Goal: Transaction & Acquisition: Purchase product/service

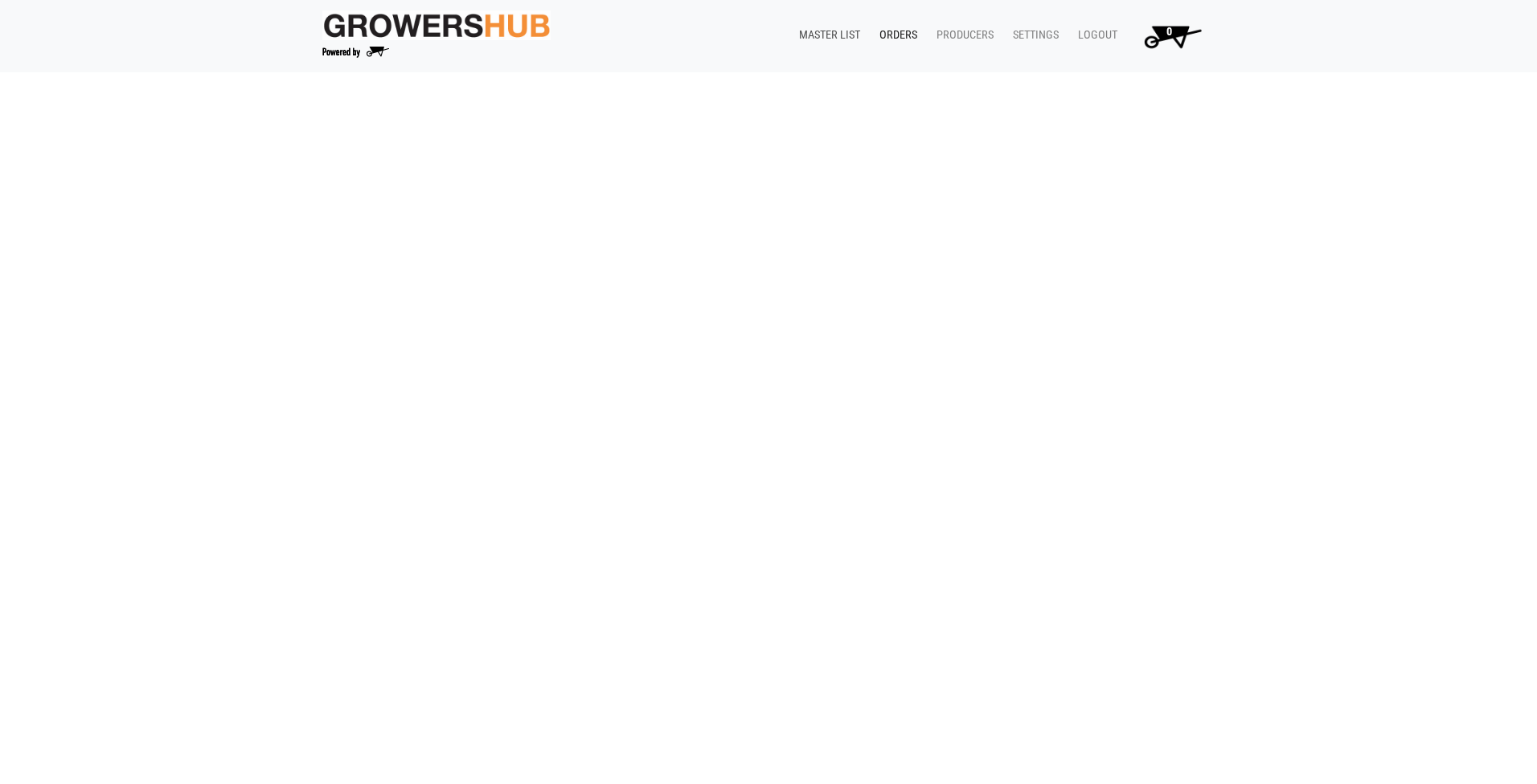
click at [848, 36] on link "Master List" at bounding box center [826, 35] width 80 height 30
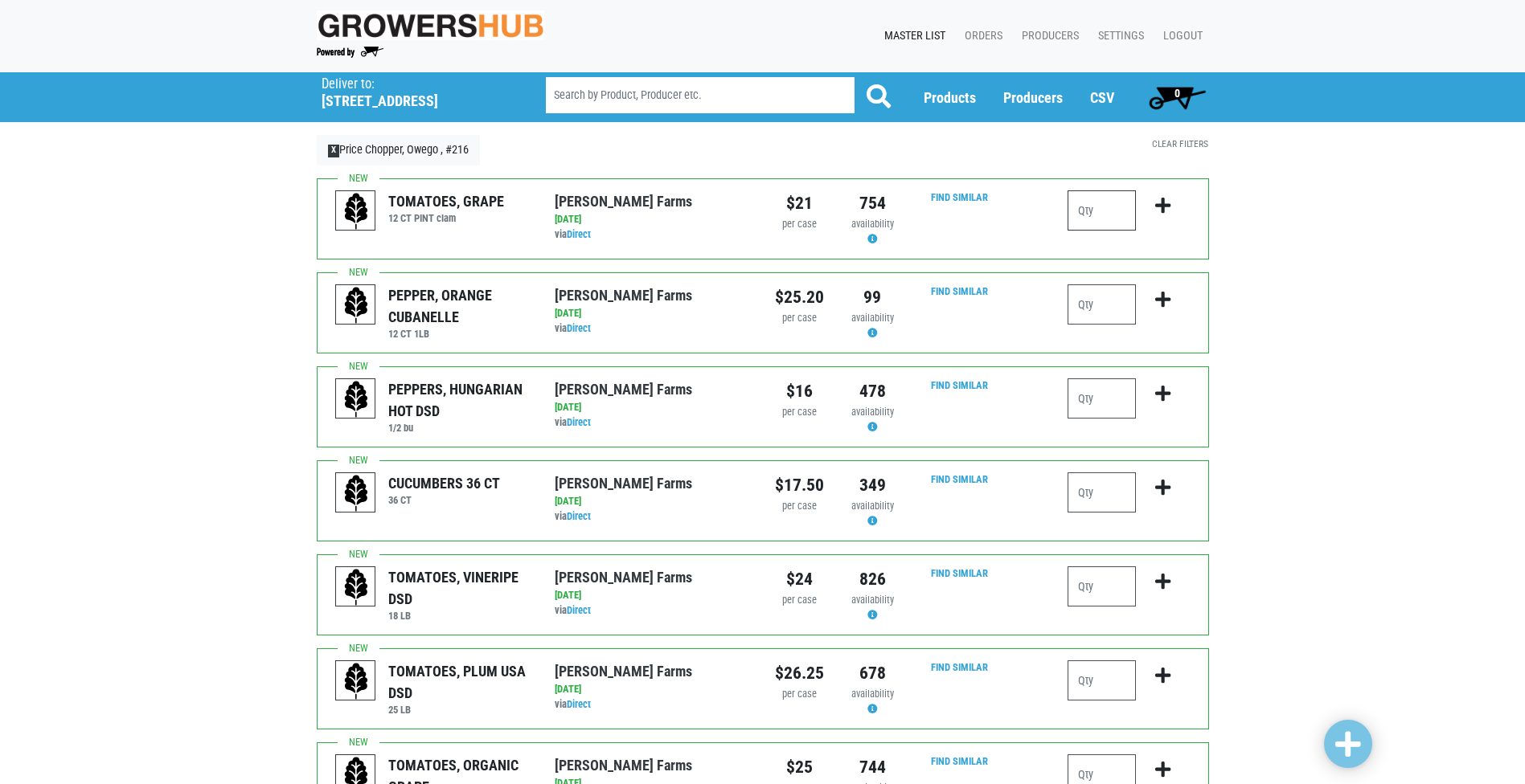
click at [1112, 206] on input "number" at bounding box center [1101, 210] width 68 height 41
type input "1"
click at [1163, 199] on icon "submit" at bounding box center [1163, 205] width 15 height 18
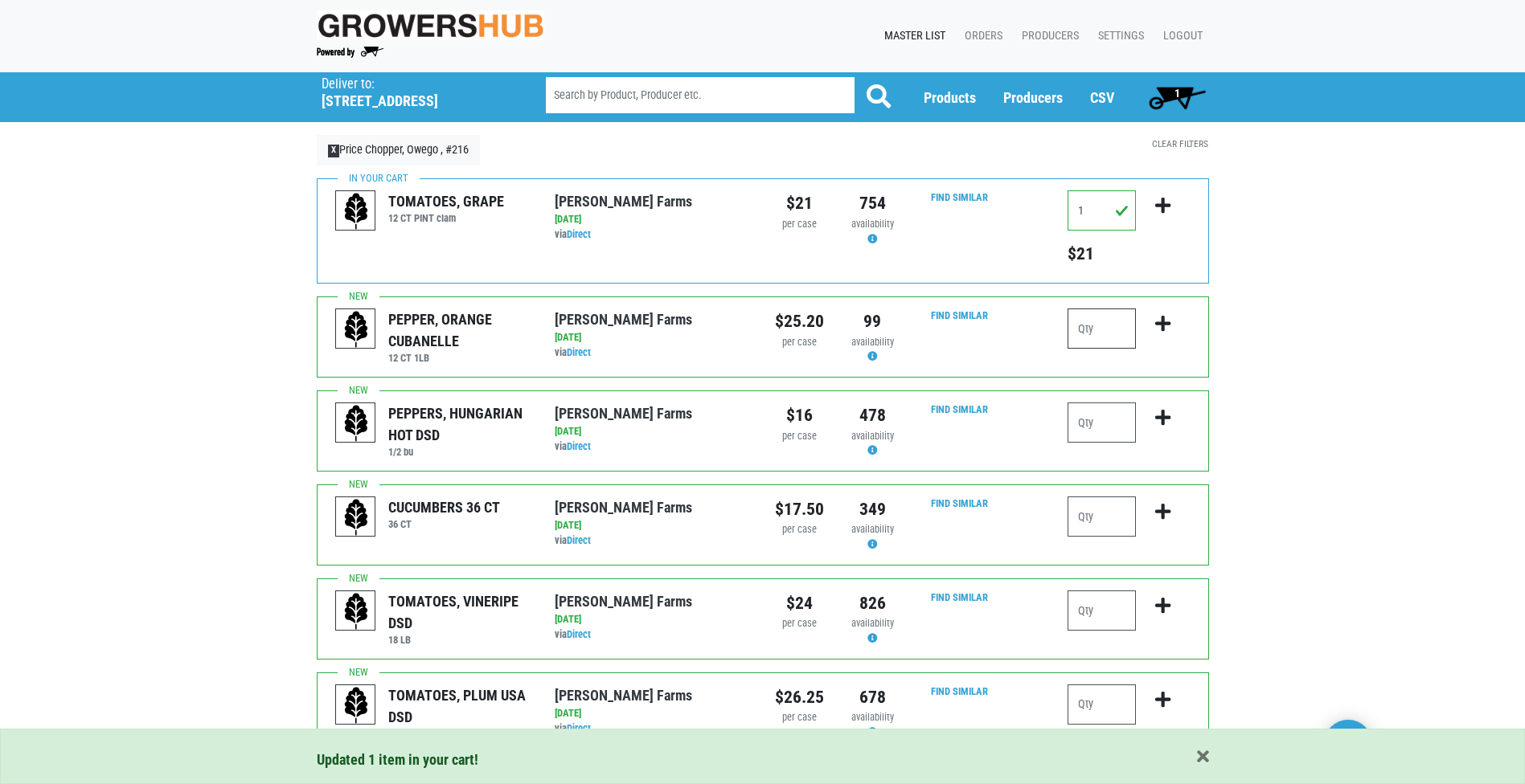
click at [1088, 333] on input "number" at bounding box center [1101, 329] width 68 height 41
type input "1"
click at [1162, 320] on icon "submit" at bounding box center [1163, 324] width 15 height 18
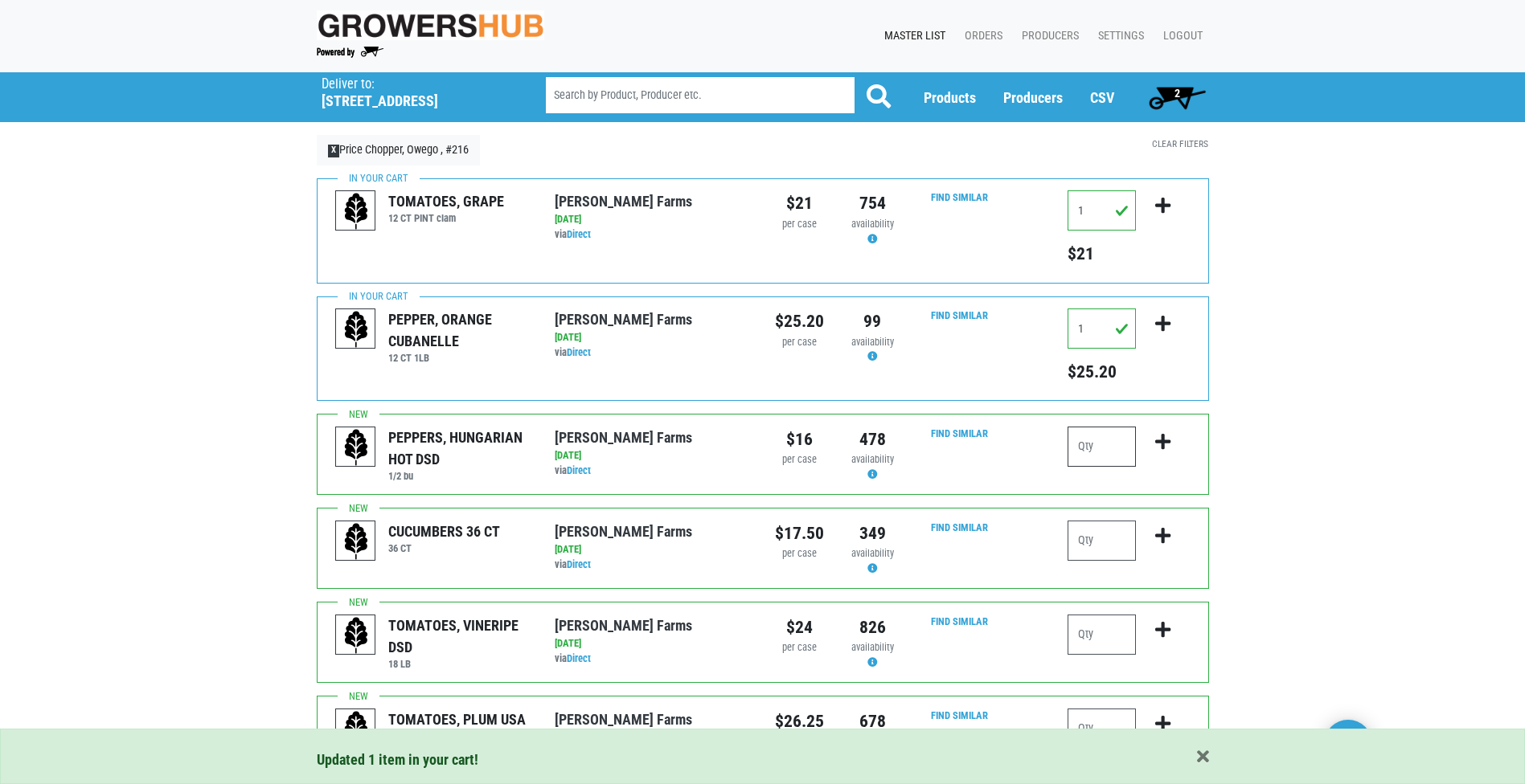
click at [1086, 449] on input "number" at bounding box center [1101, 447] width 68 height 41
type input "1"
click at [1161, 441] on icon "submit" at bounding box center [1163, 442] width 15 height 18
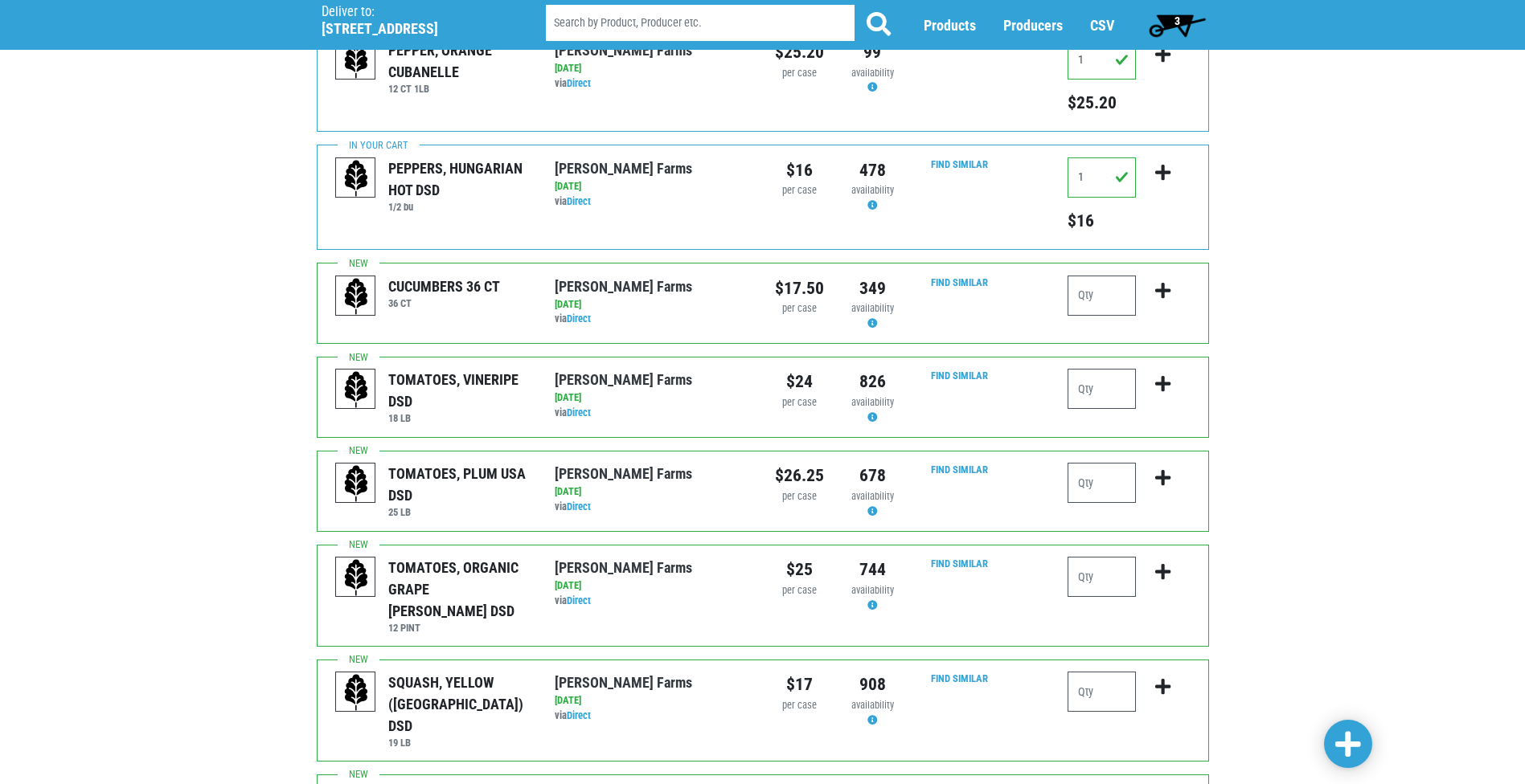
scroll to position [321, 0]
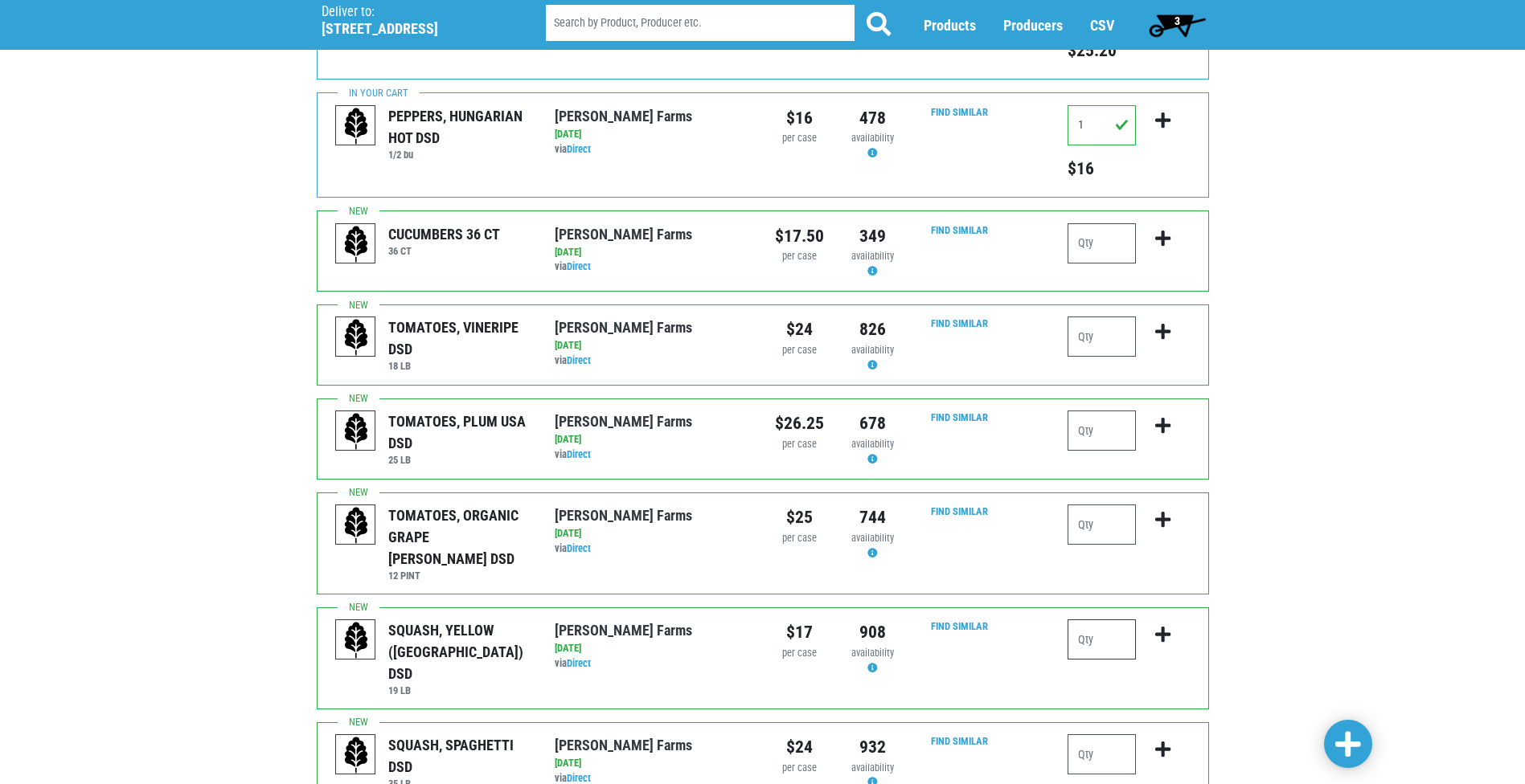
click at [1078, 619] on input "number" at bounding box center [1101, 640] width 68 height 41
type input "4"
type input "1"
click at [1158, 626] on icon "submit" at bounding box center [1163, 634] width 15 height 18
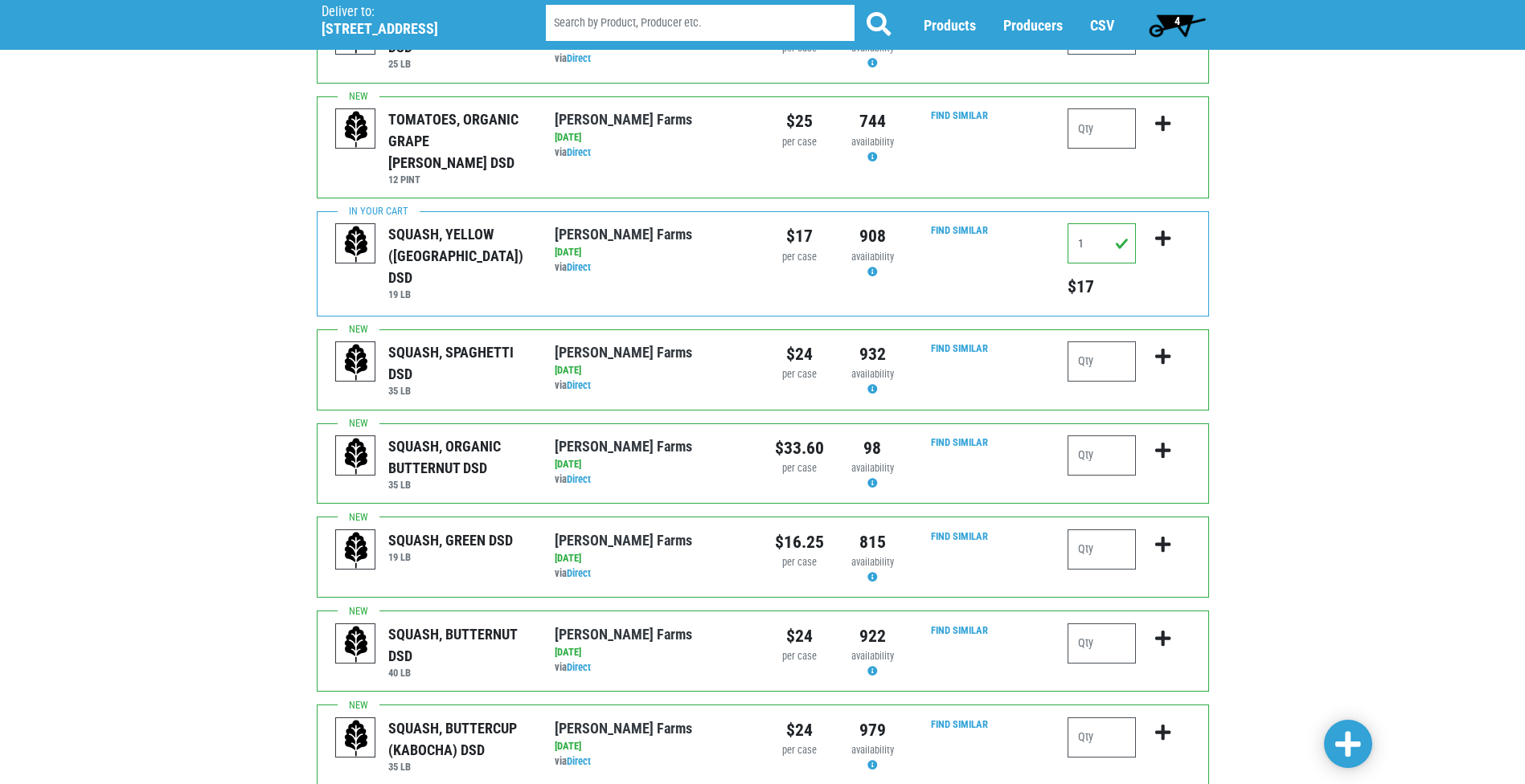
scroll to position [723, 0]
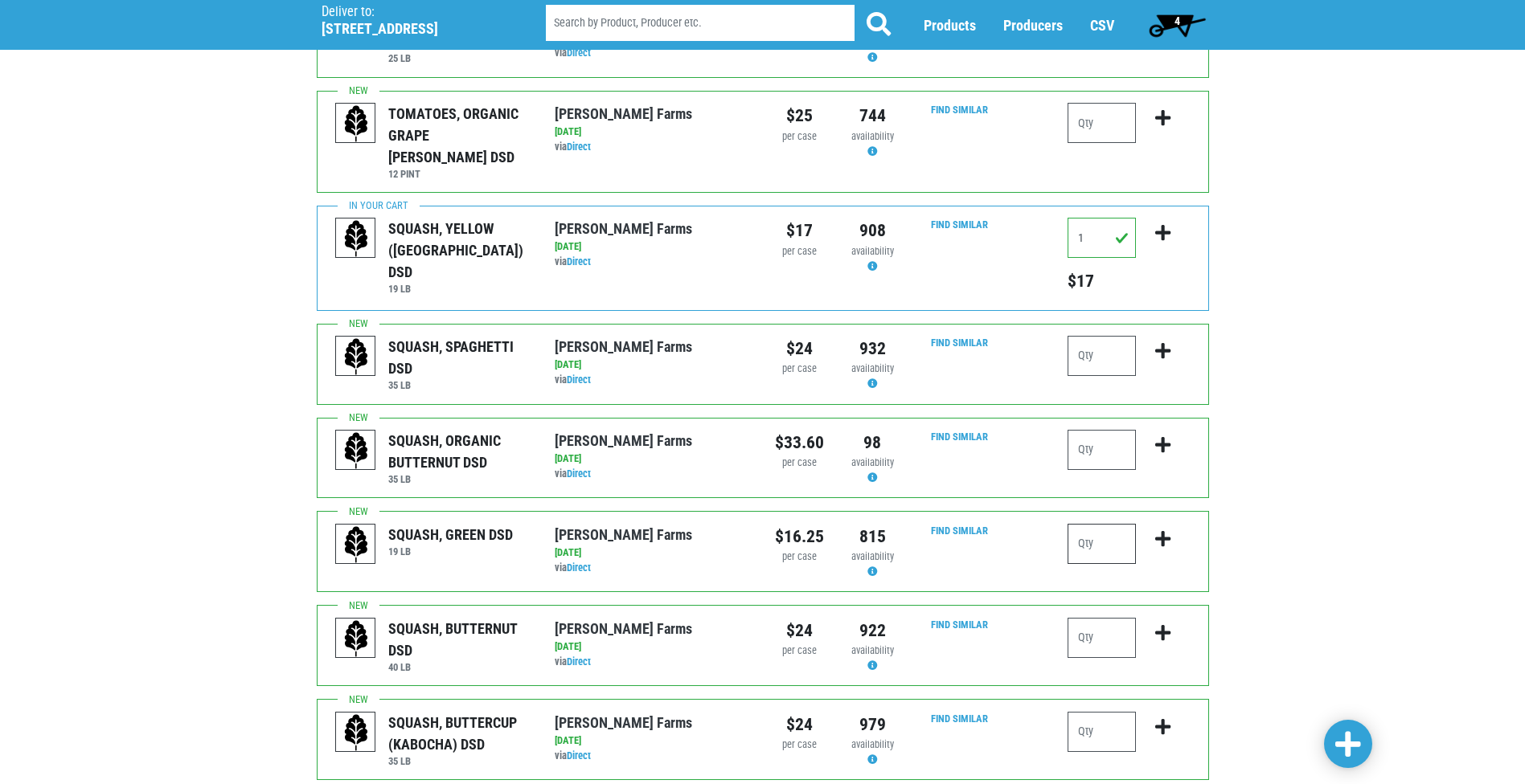
click at [1080, 524] on input "number" at bounding box center [1101, 544] width 68 height 41
type input "1"
click at [1162, 531] on icon "submit" at bounding box center [1163, 539] width 15 height 18
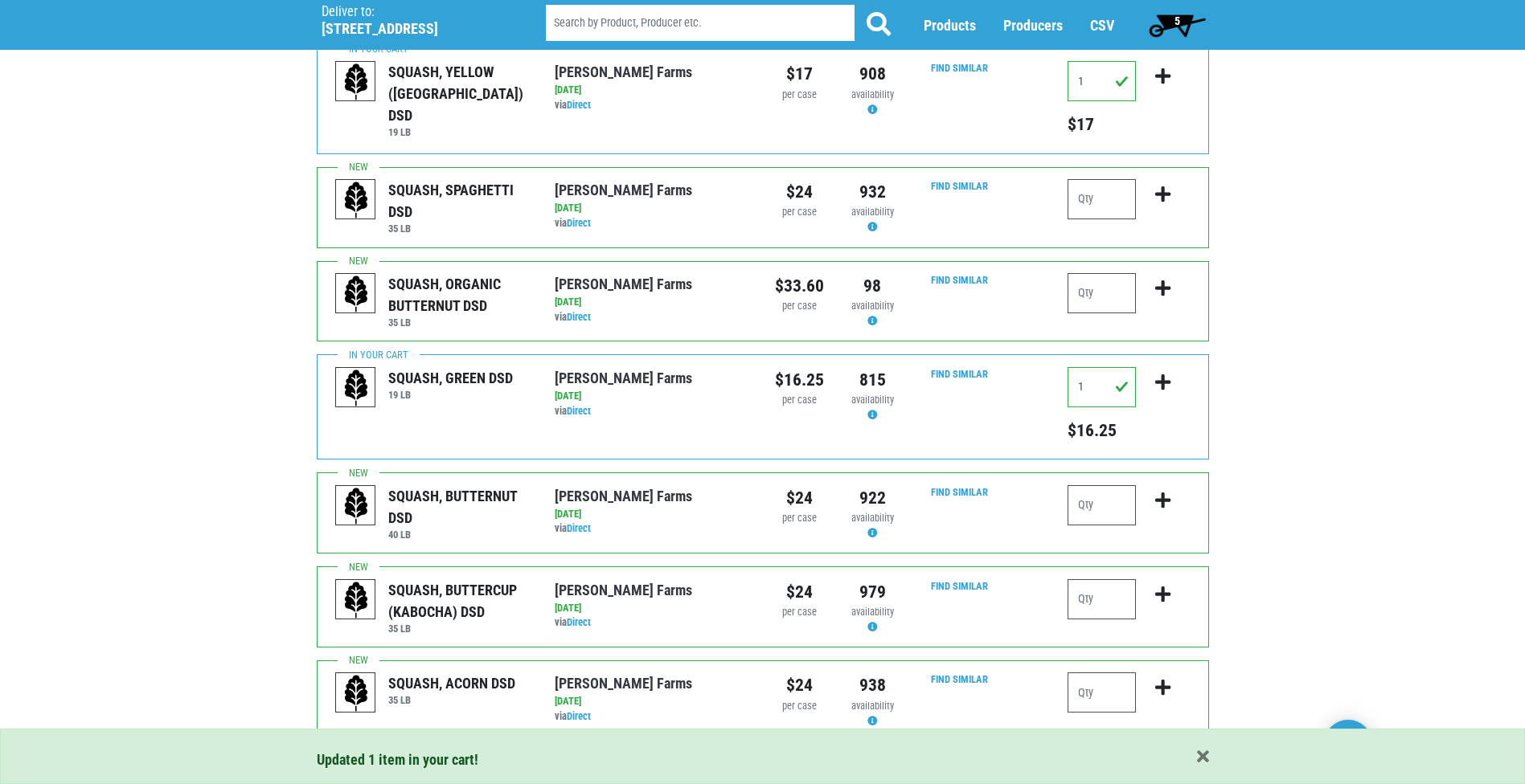
scroll to position [884, 0]
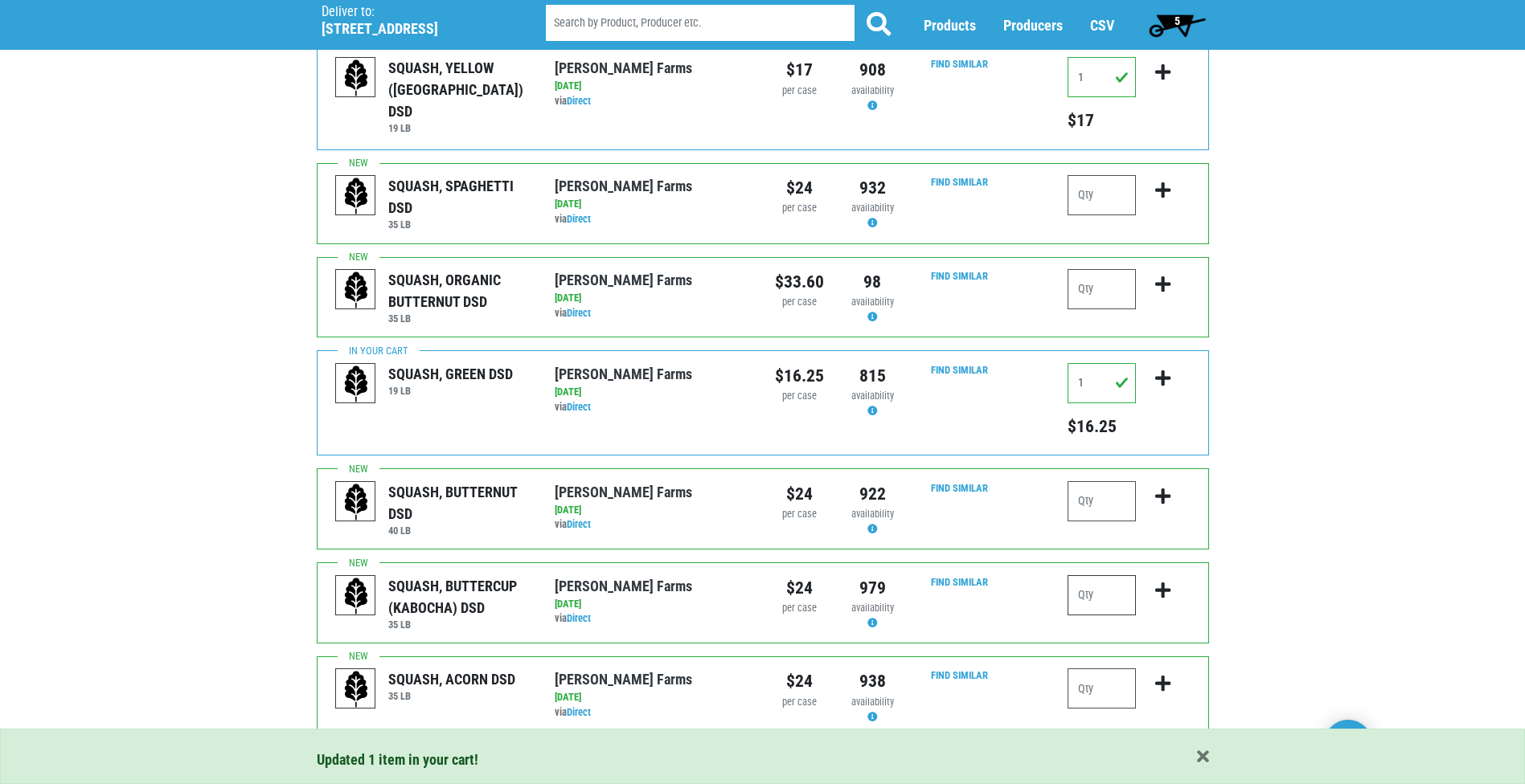
click at [1092, 575] on input "number" at bounding box center [1101, 596] width 68 height 41
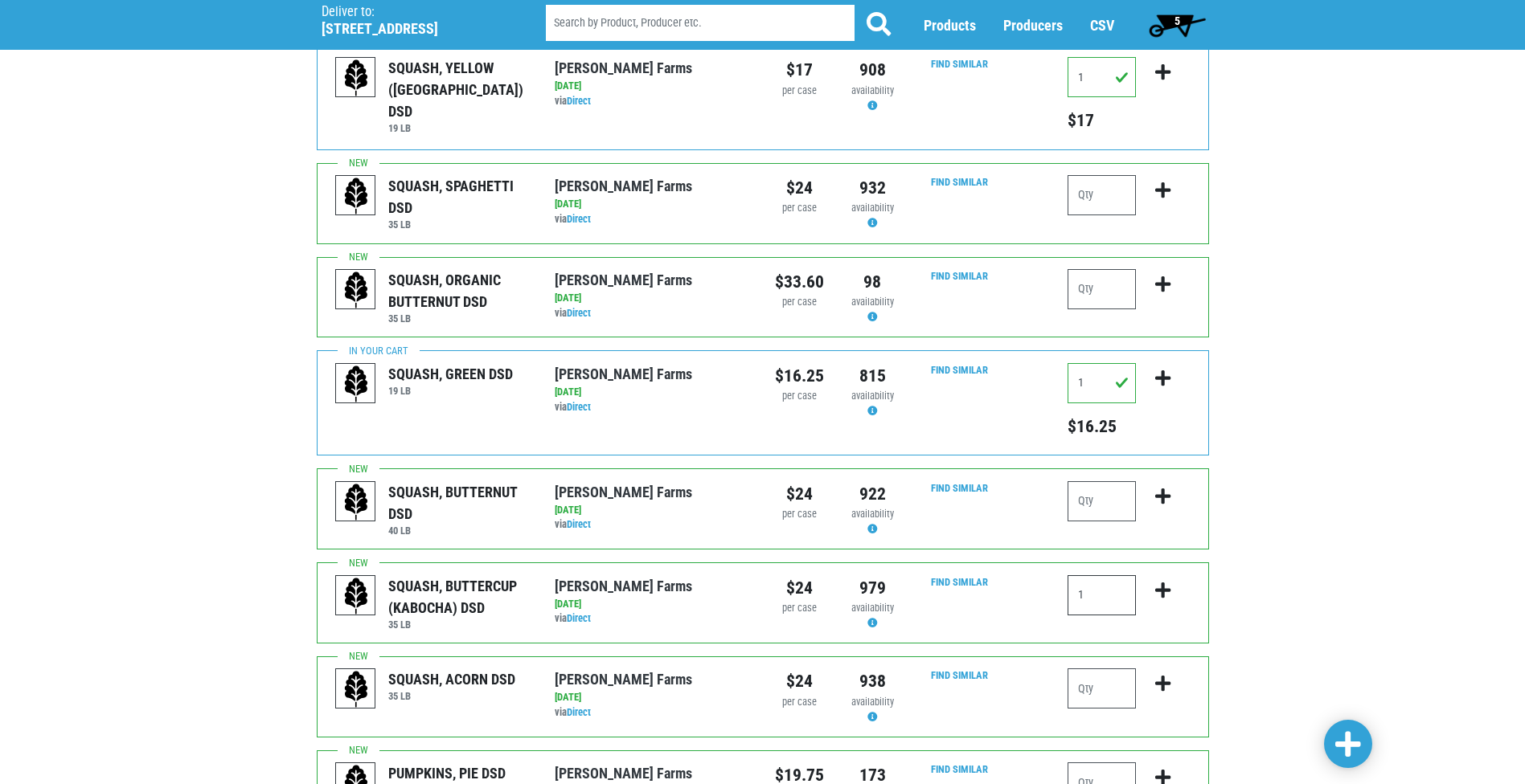
type input "1"
click at [1162, 582] on icon "submit" at bounding box center [1163, 591] width 15 height 18
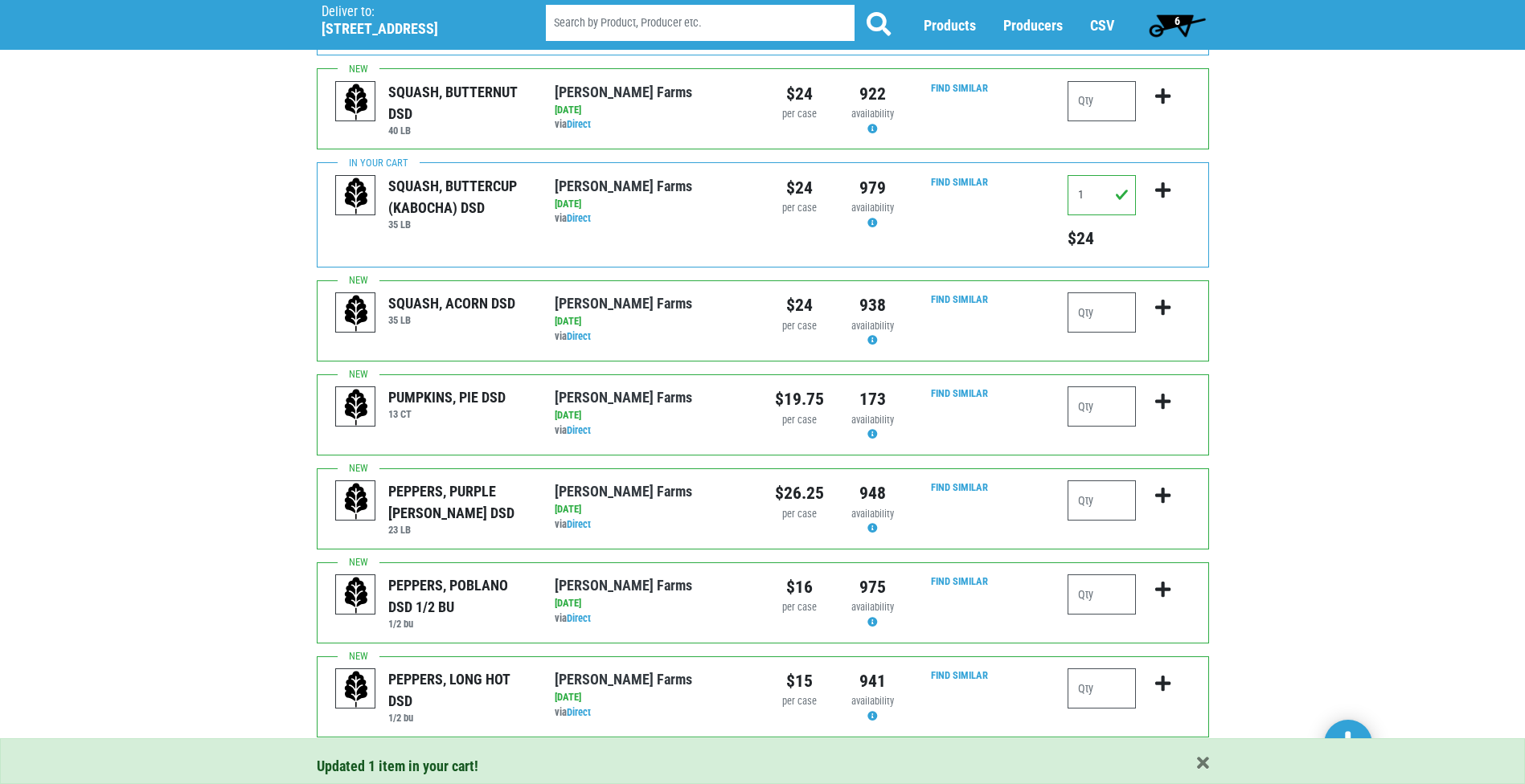
scroll to position [1286, 0]
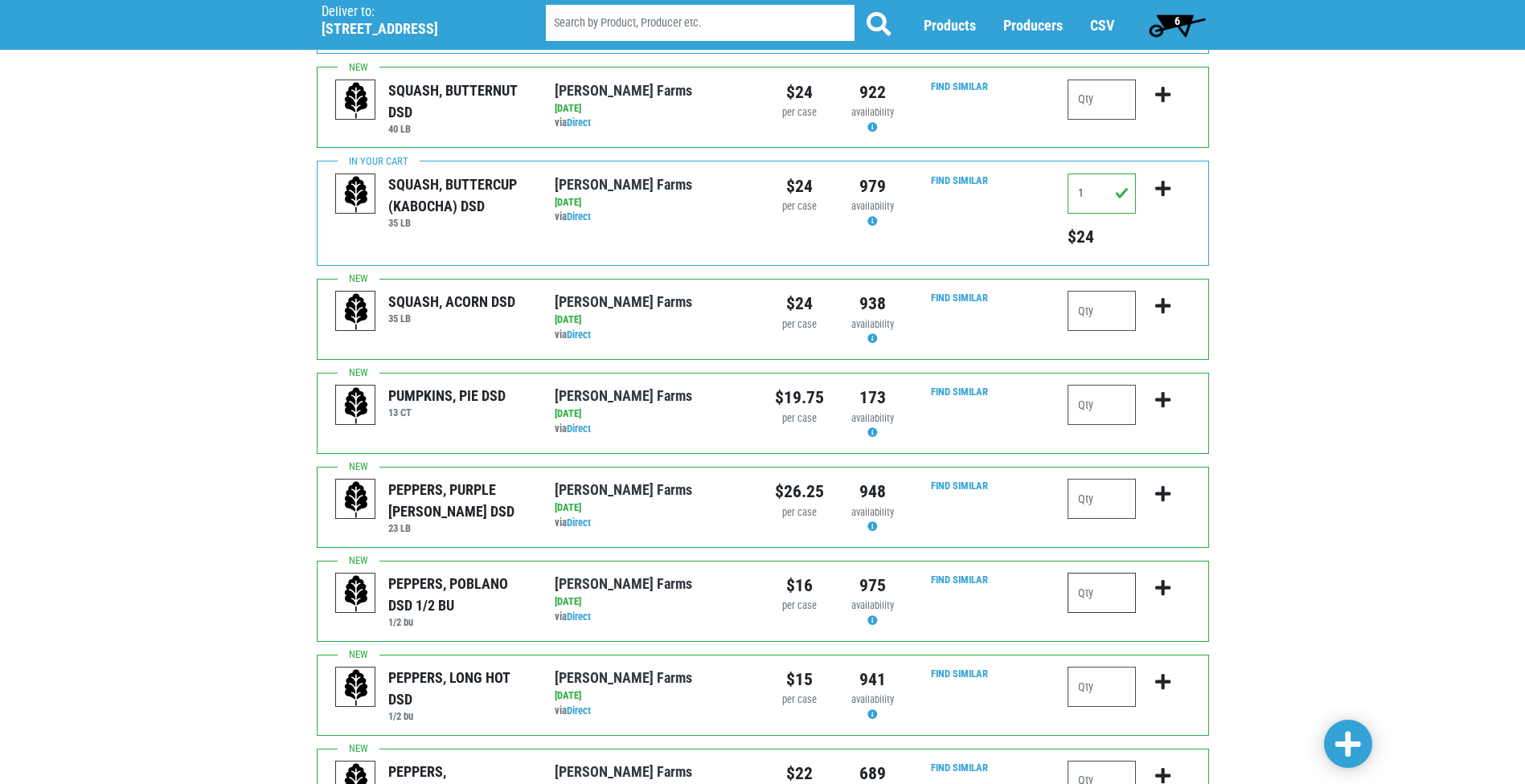
click at [1107, 577] on input "number" at bounding box center [1101, 593] width 68 height 41
type input "1"
click at [1164, 580] on icon "submit" at bounding box center [1163, 588] width 15 height 18
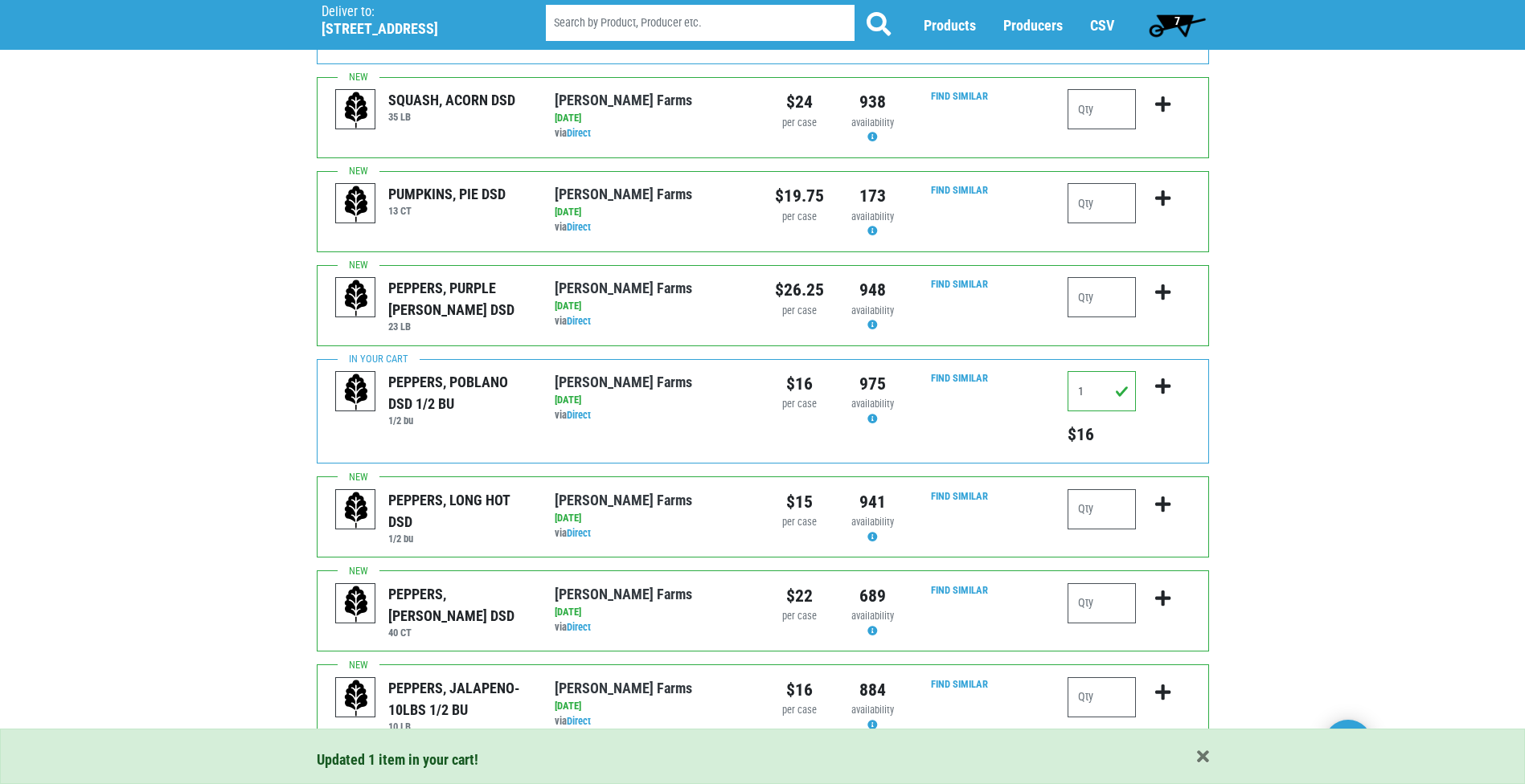
scroll to position [1527, 0]
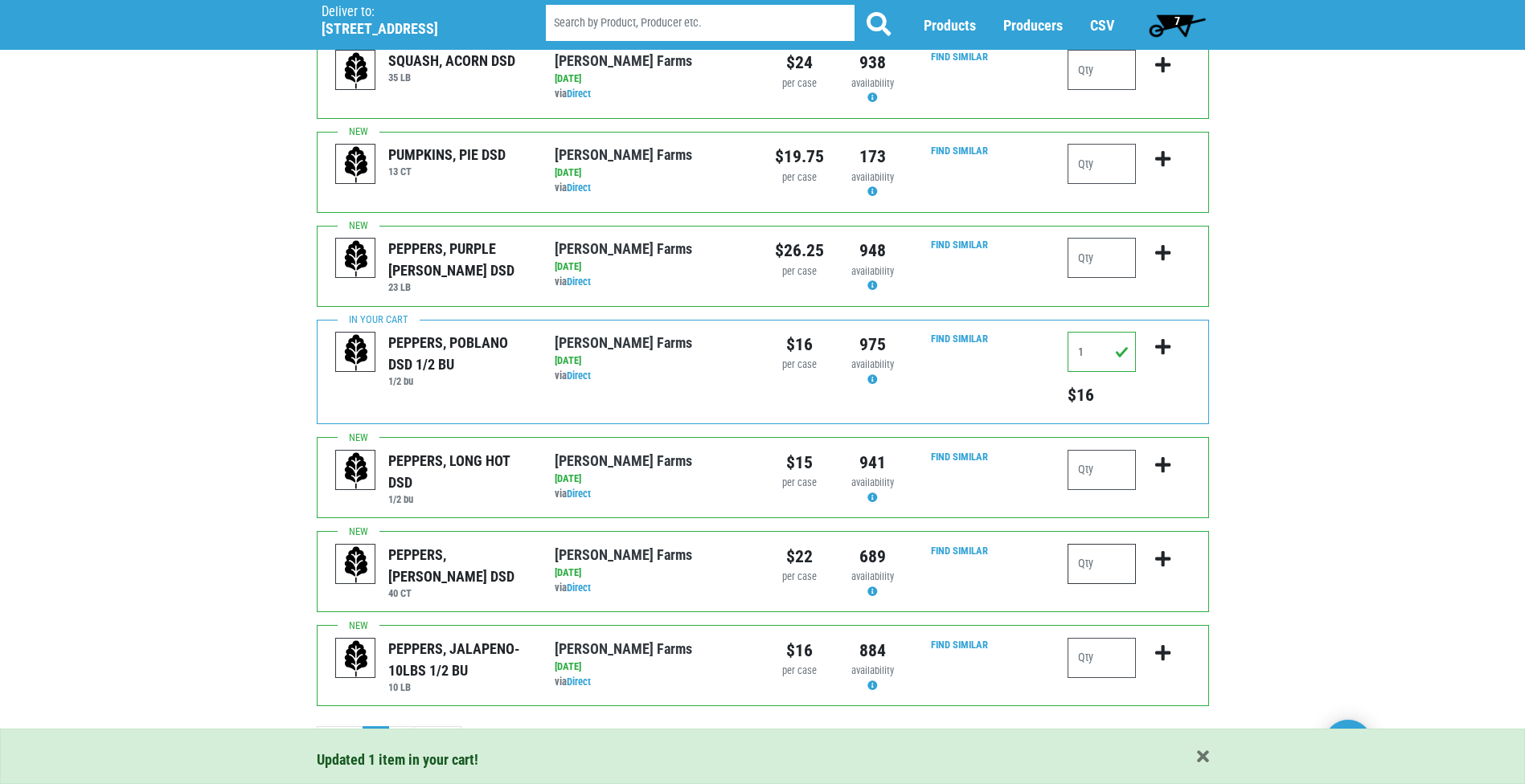
click at [1102, 544] on input "number" at bounding box center [1101, 564] width 68 height 41
type input "2"
click at [1158, 551] on icon "submit" at bounding box center [1163, 559] width 15 height 18
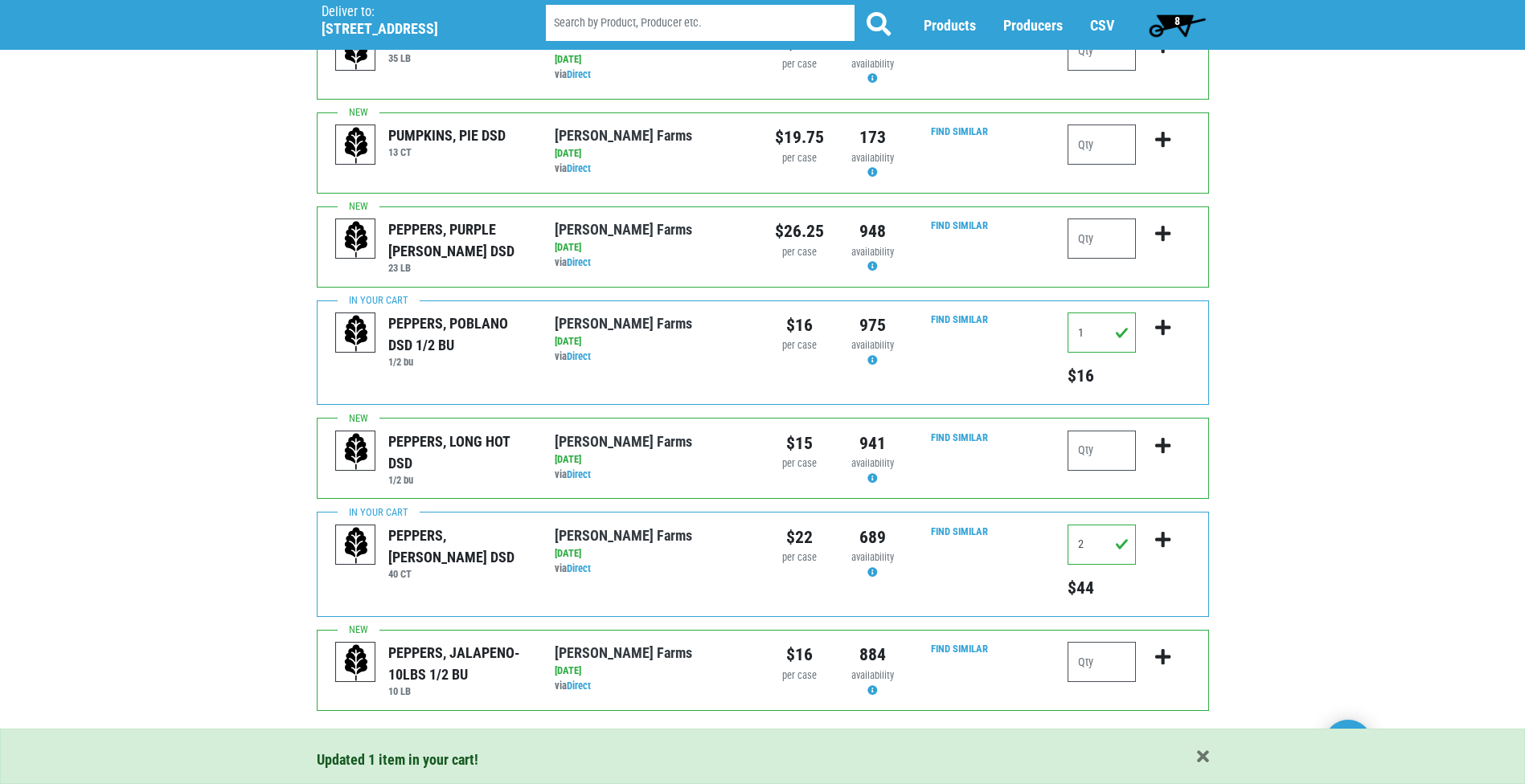
scroll to position [1554, 0]
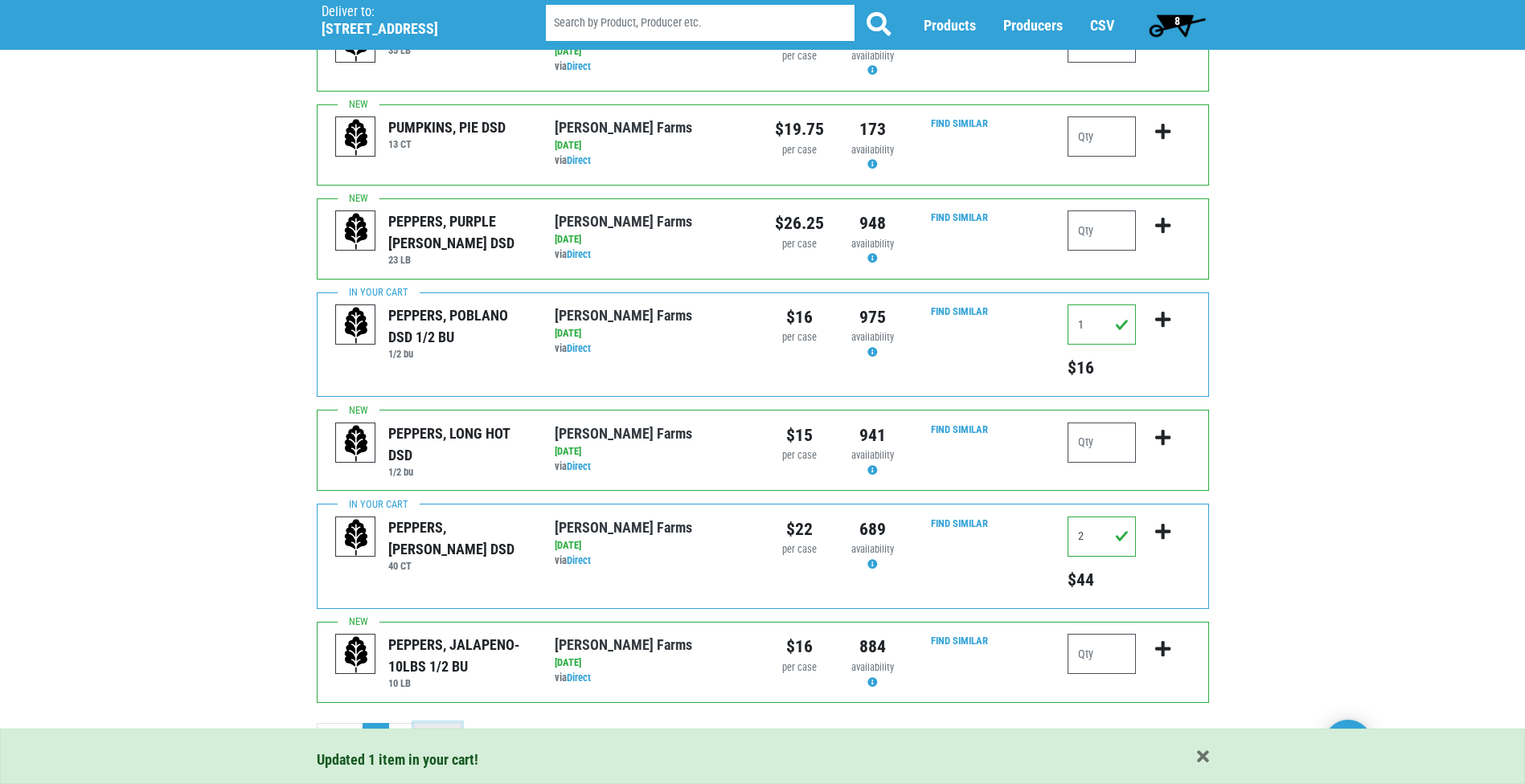
click at [441, 723] on link "Next ›" at bounding box center [438, 738] width 47 height 29
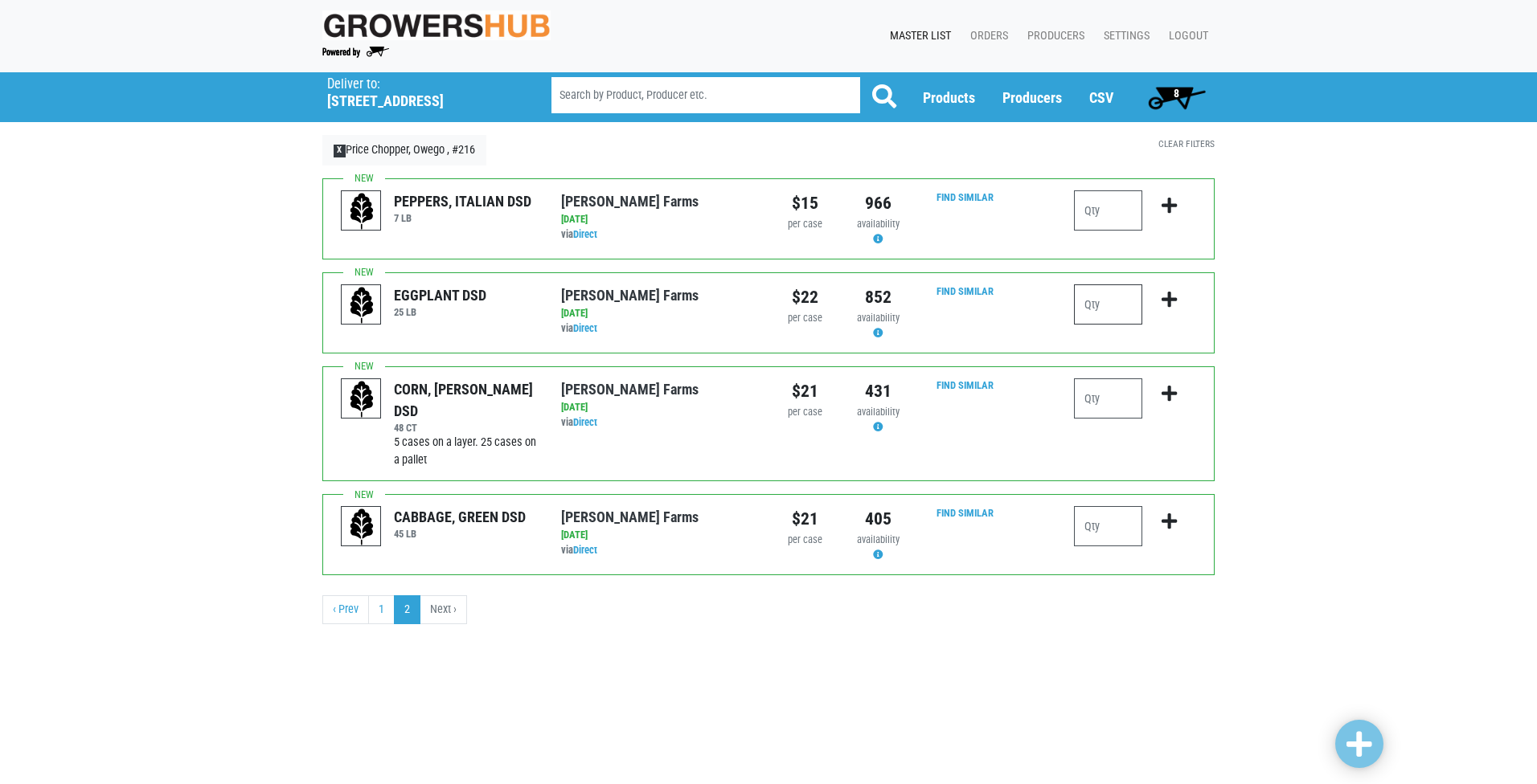
click at [1087, 296] on input "number" at bounding box center [1108, 305] width 68 height 41
type input "1"
click at [1166, 297] on icon "submit" at bounding box center [1169, 299] width 15 height 18
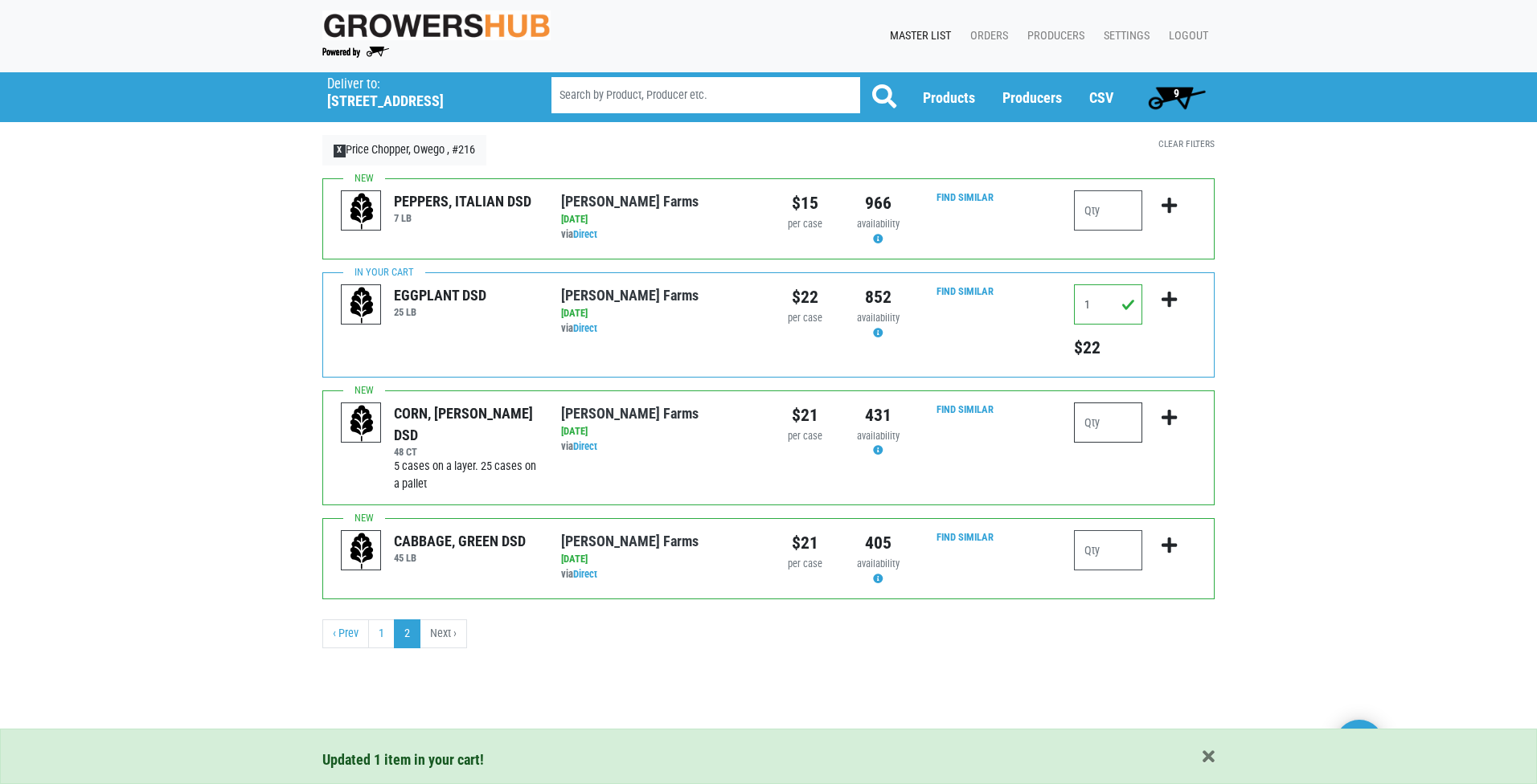
click at [1105, 422] on input "number" at bounding box center [1108, 423] width 68 height 41
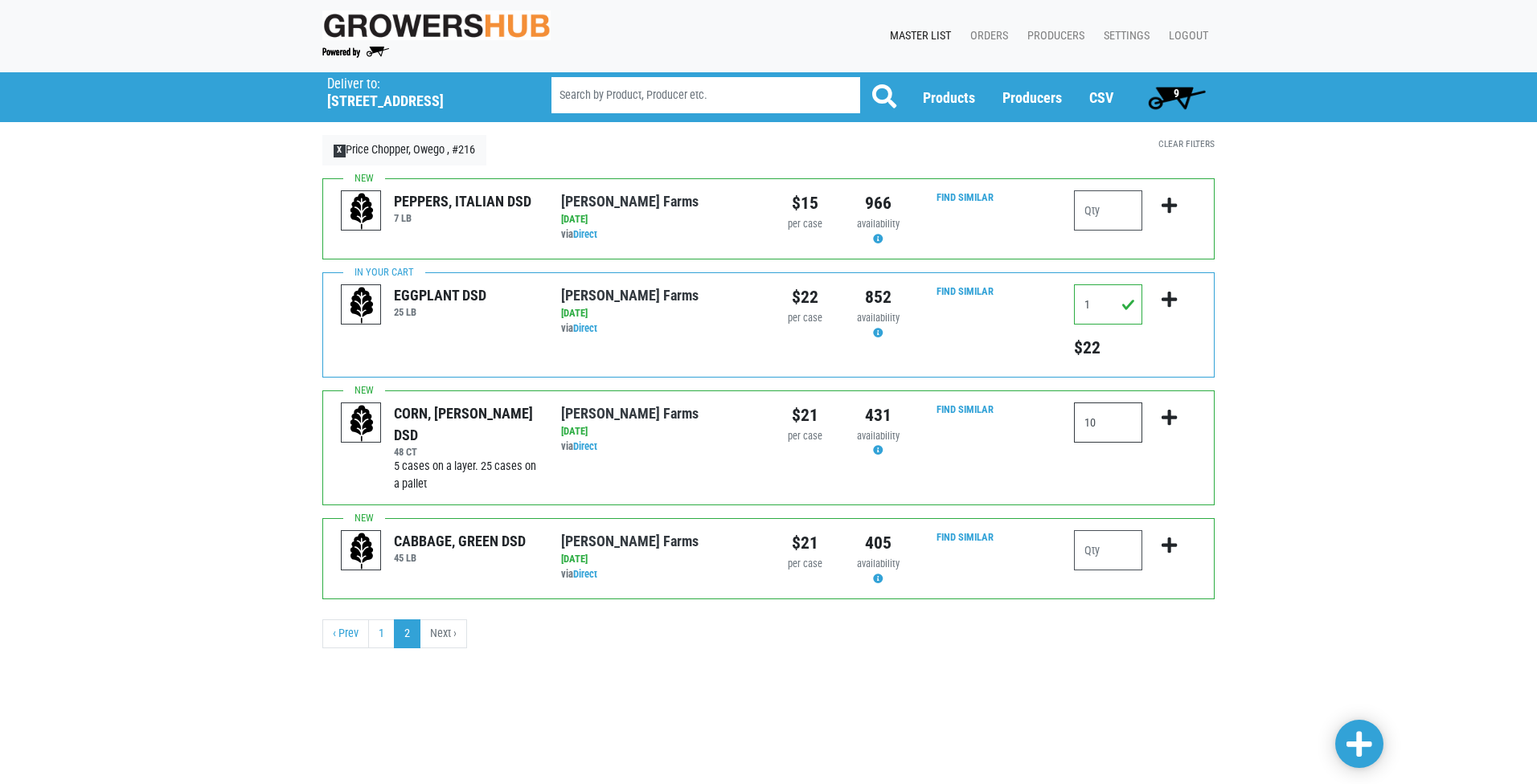
type input "1"
type input "6"
click at [1167, 413] on icon "submit" at bounding box center [1169, 417] width 15 height 18
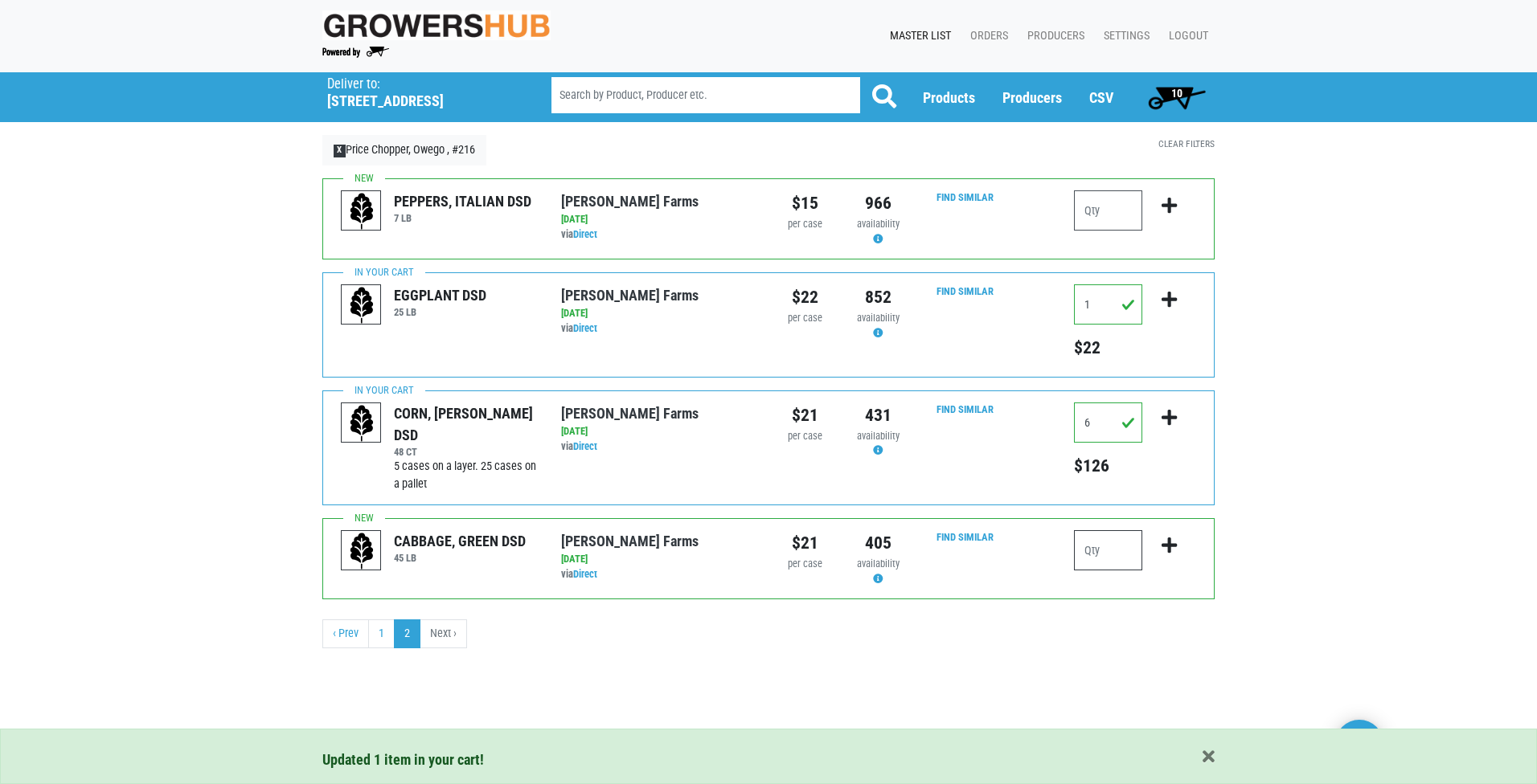
click at [1085, 543] on input "number" at bounding box center [1108, 551] width 68 height 41
type input "1"
click at [1170, 549] on icon "submit" at bounding box center [1169, 545] width 15 height 18
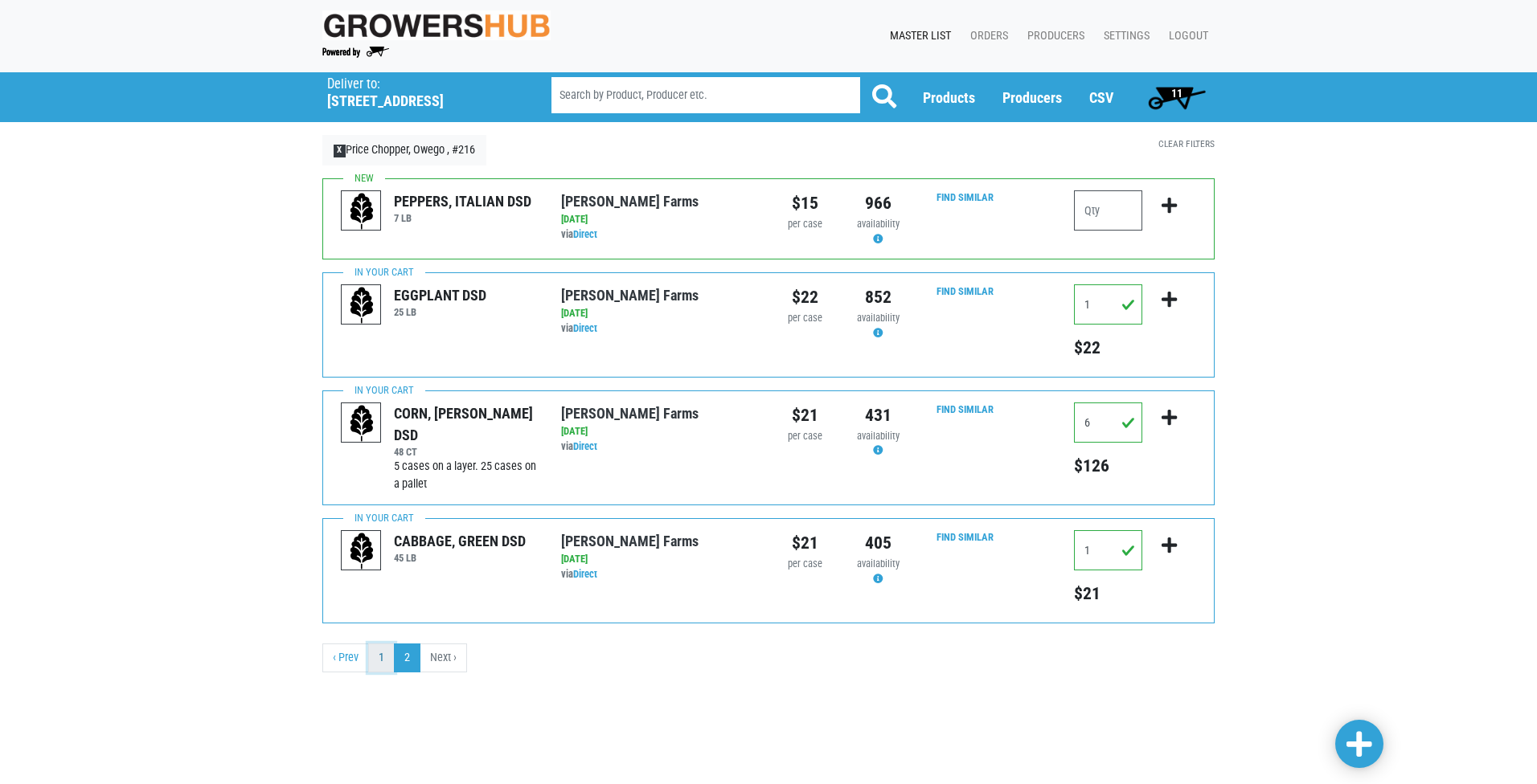
click at [383, 656] on link "1" at bounding box center [381, 658] width 26 height 29
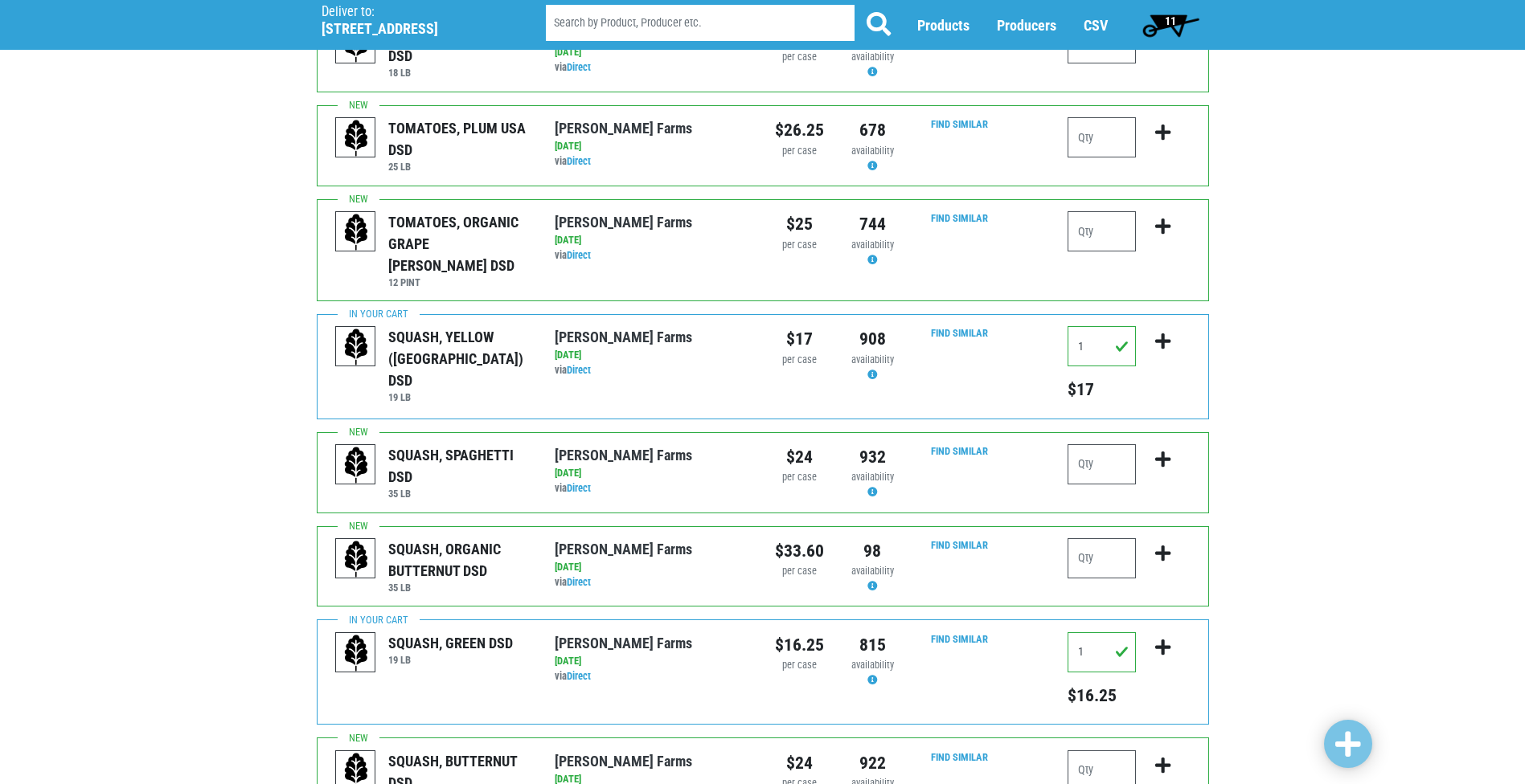
scroll to position [643, 0]
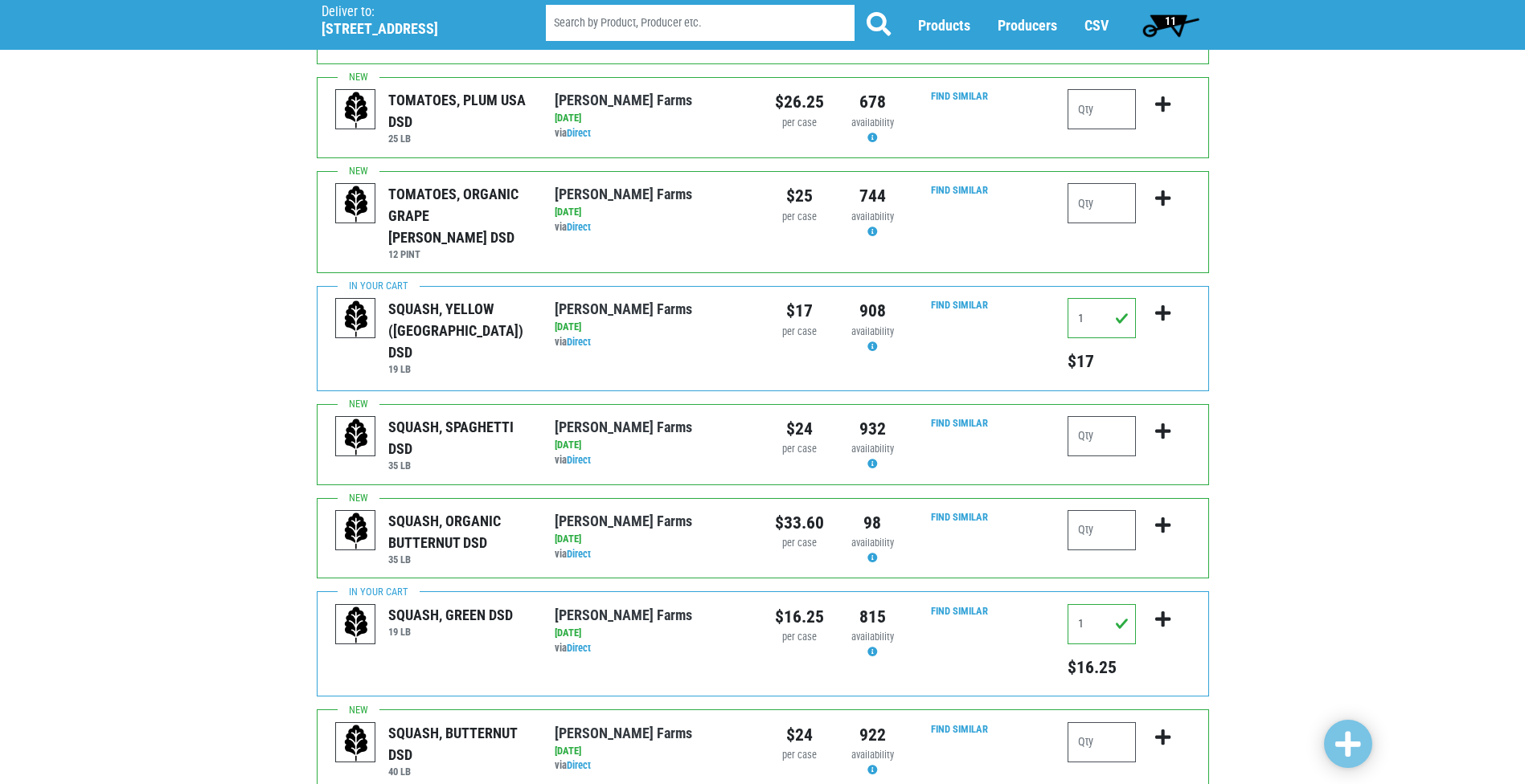
click at [1171, 18] on span "11" at bounding box center [1170, 20] width 11 height 13
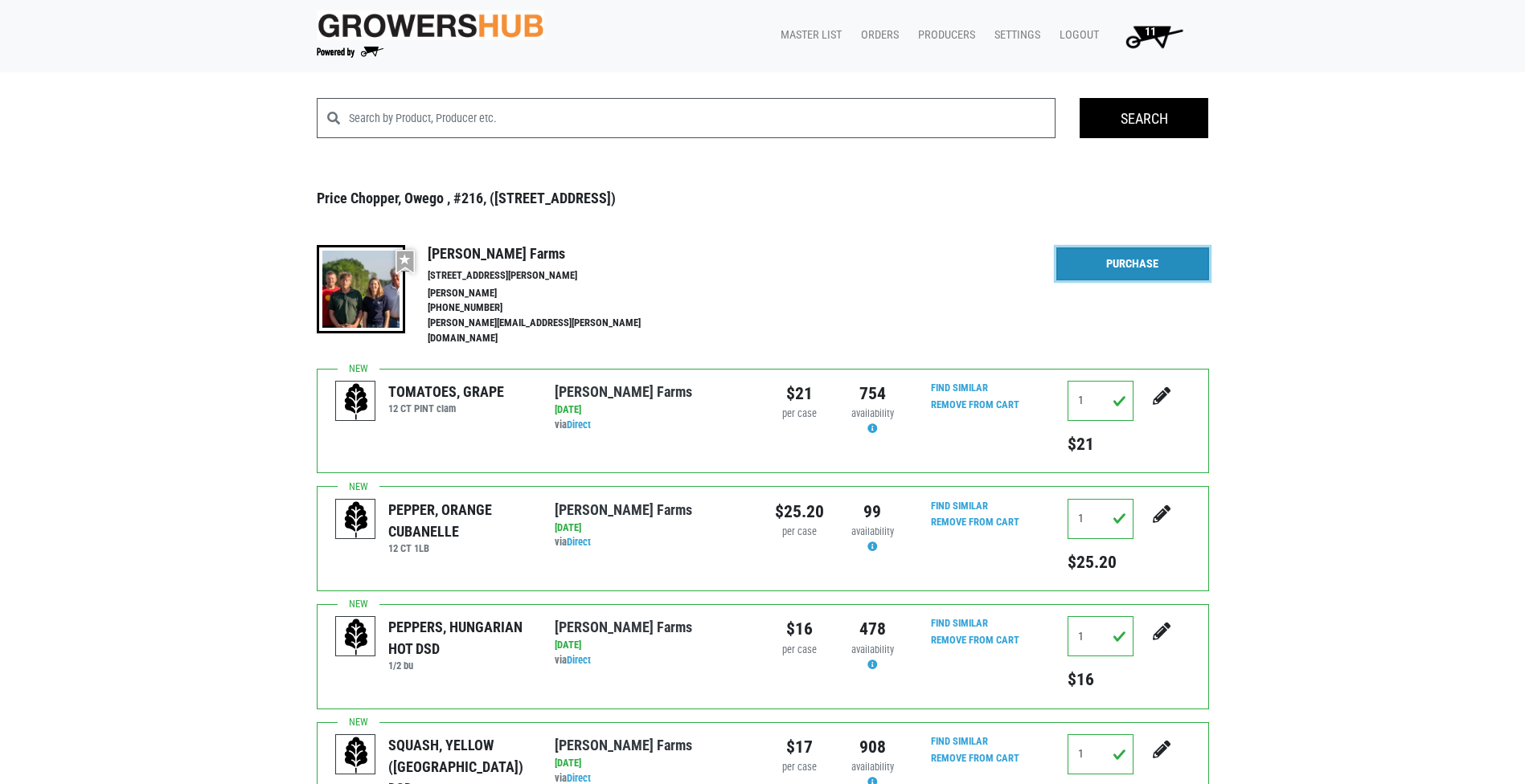
click at [1082, 264] on link "Purchase" at bounding box center [1133, 264] width 153 height 34
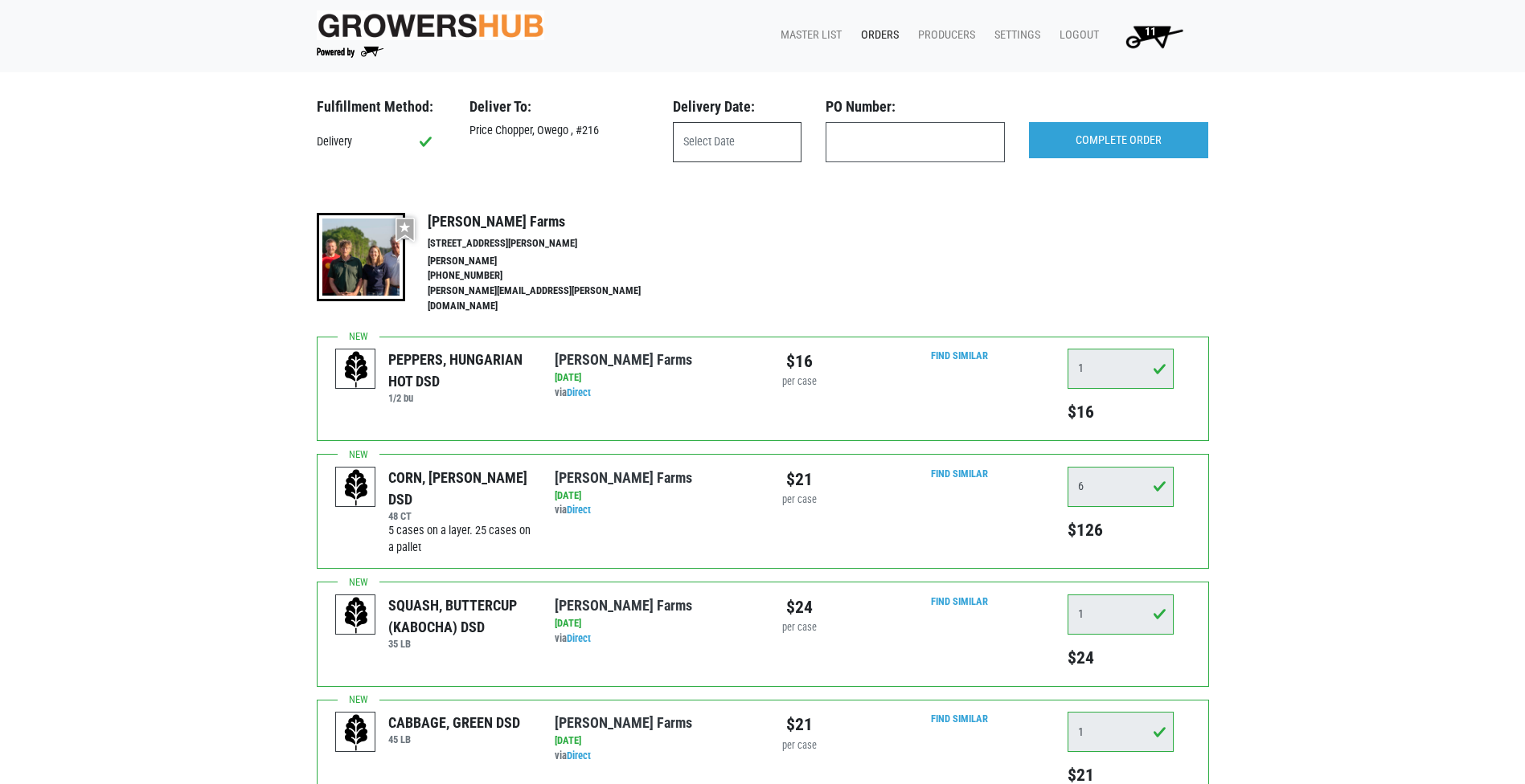
click at [727, 138] on input "text" at bounding box center [737, 143] width 128 height 41
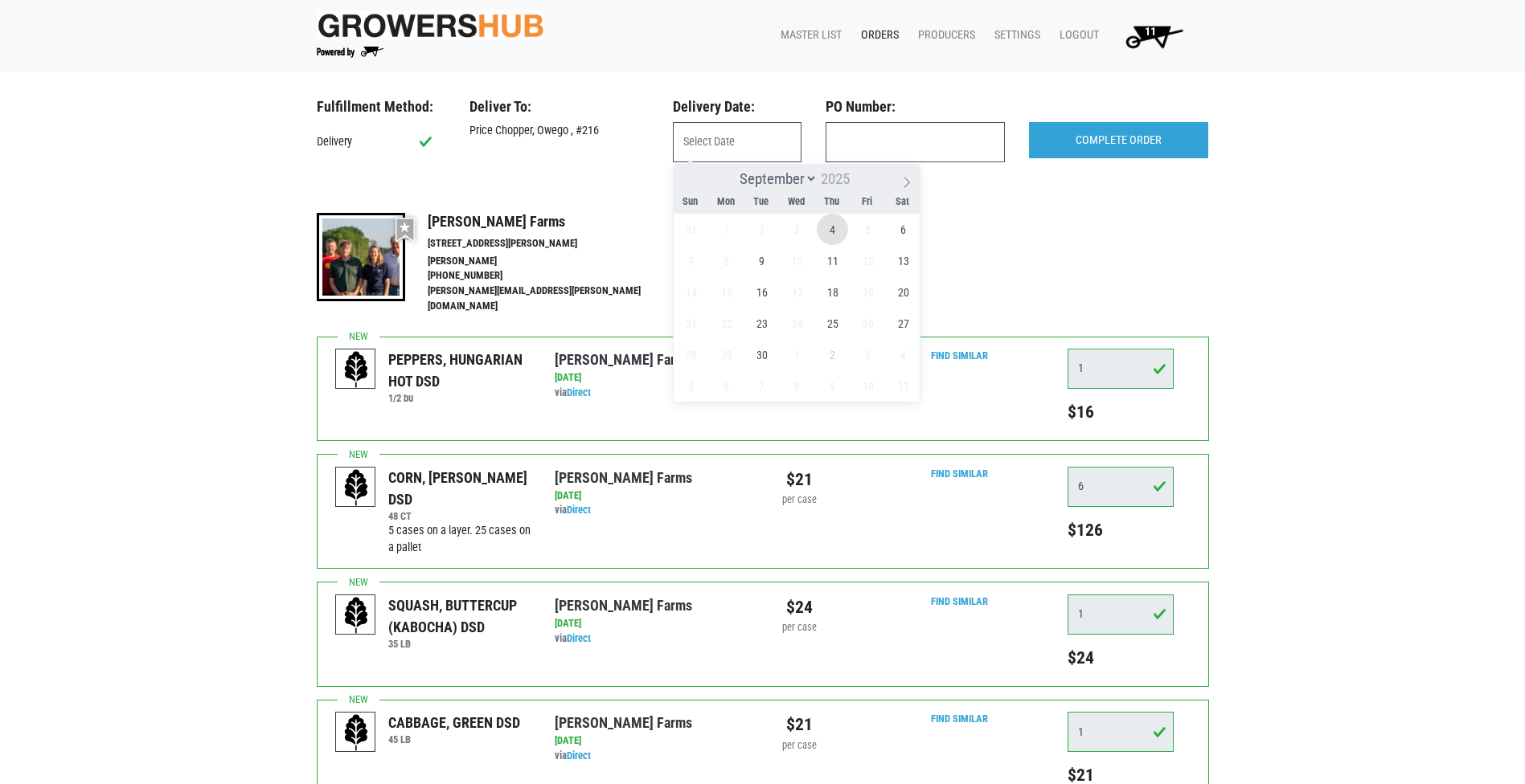
click at [828, 236] on span "4" at bounding box center [832, 229] width 31 height 31
type input "2025-09-04"
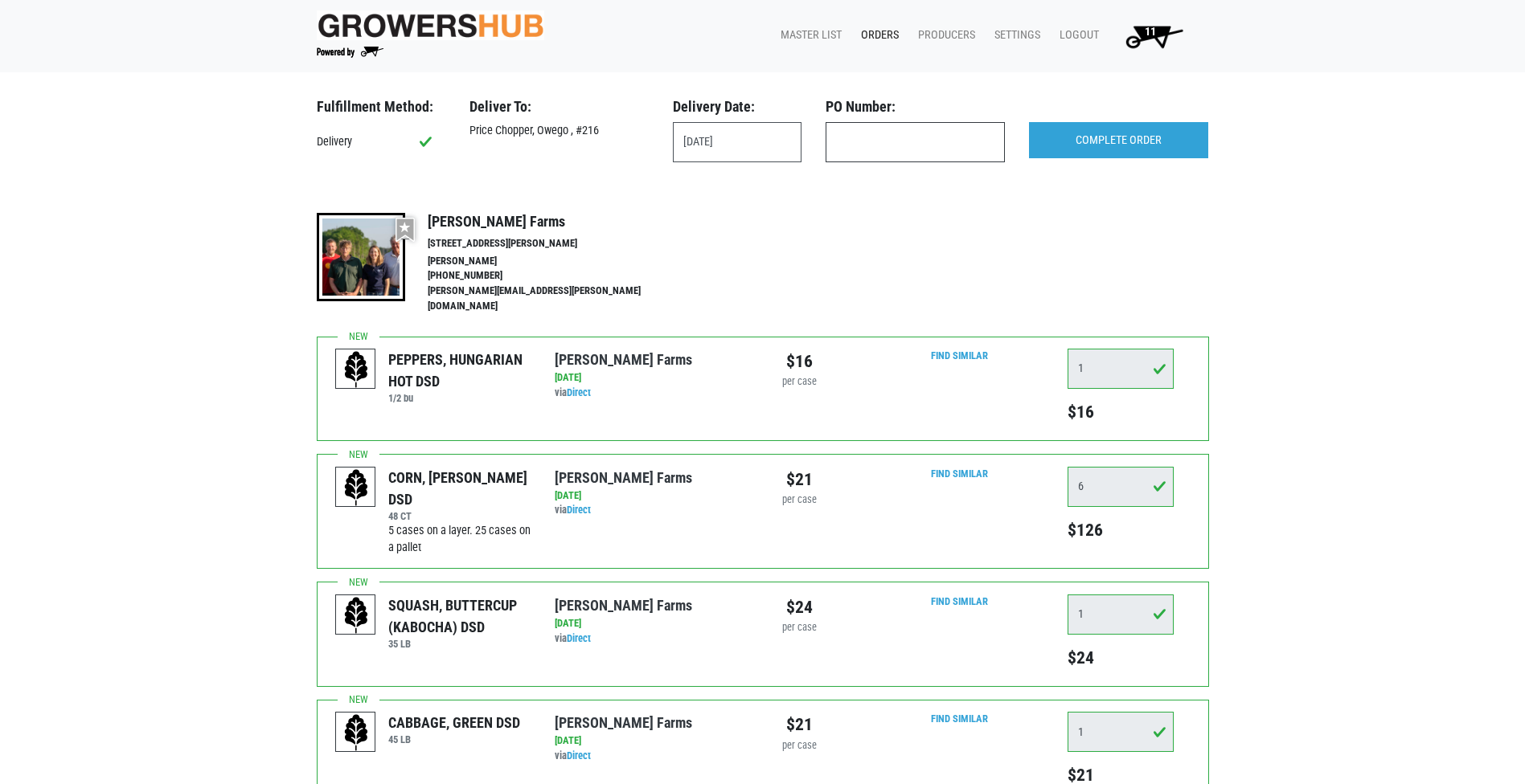
click at [860, 142] on input "text" at bounding box center [916, 143] width 179 height 41
type input "produce"
click at [1107, 143] on input "COMPLETE ORDER" at bounding box center [1118, 141] width 179 height 37
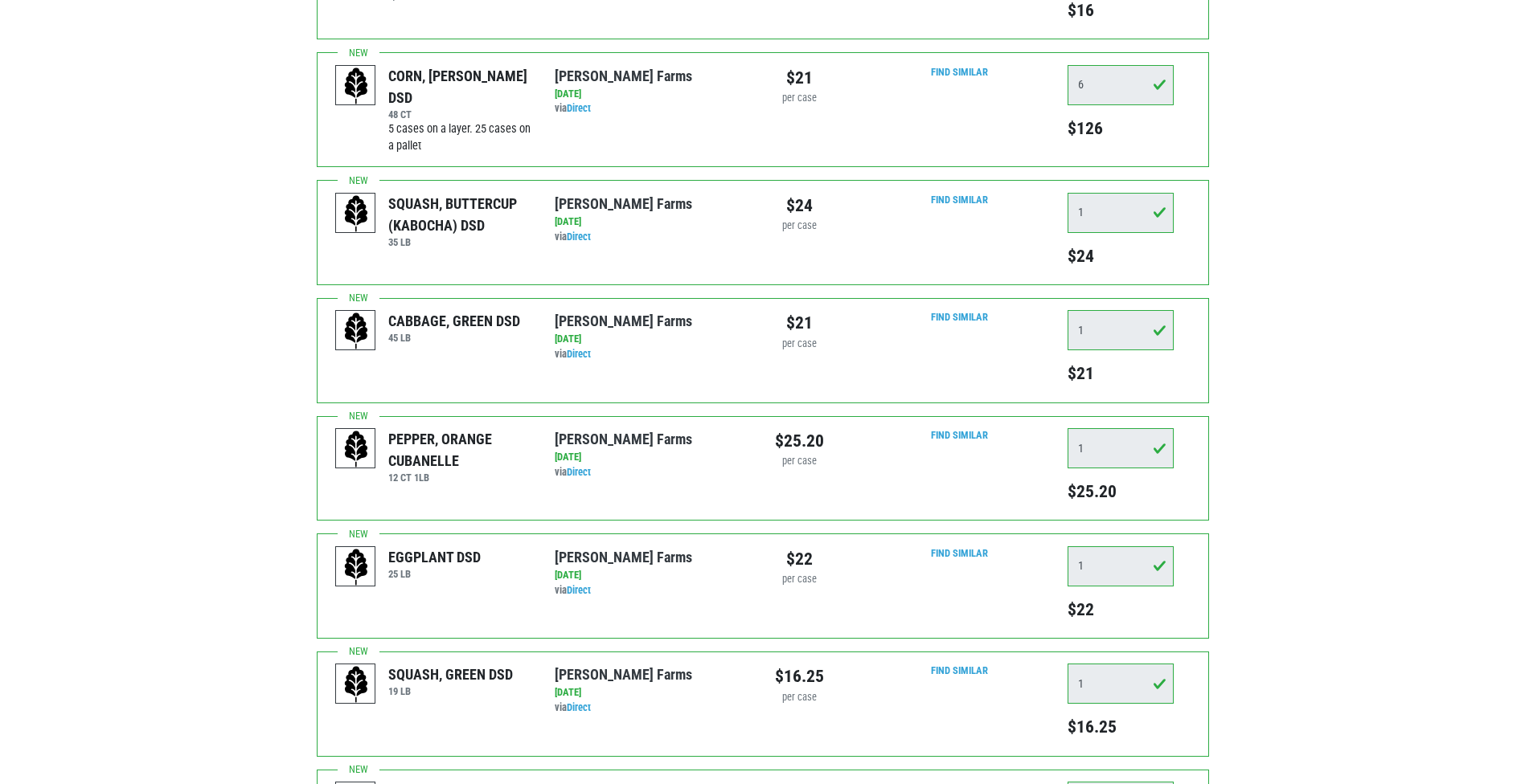
scroll to position [210, 0]
